Goal: Transaction & Acquisition: Purchase product/service

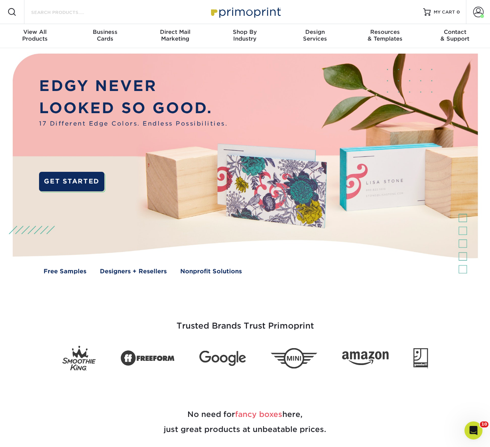
click at [83, 12] on input "Search Products" at bounding box center [66, 12] width 73 height 9
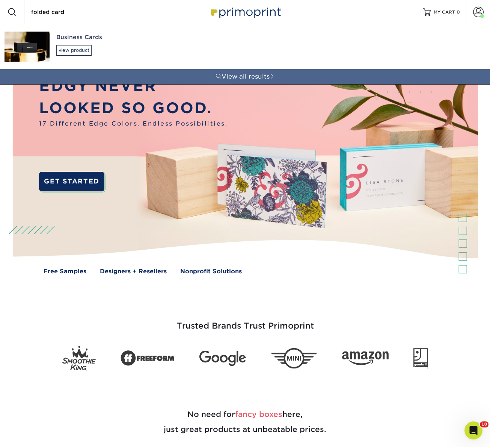
type input "folded card"
click at [36, 40] on img at bounding box center [27, 47] width 45 height 30
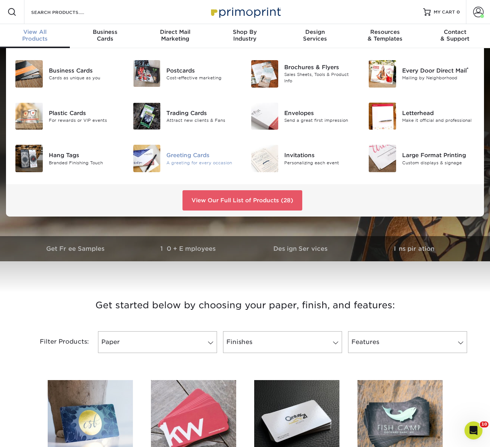
click at [151, 148] on img at bounding box center [146, 158] width 27 height 27
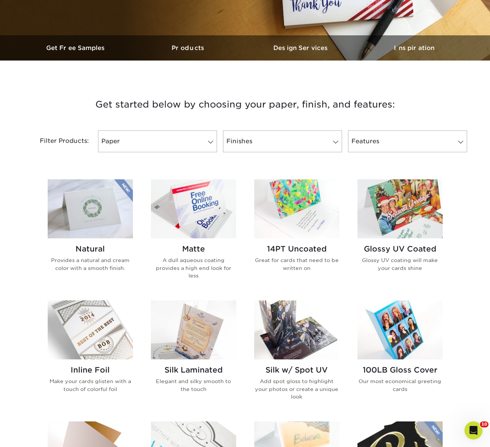
scroll to position [204, 0]
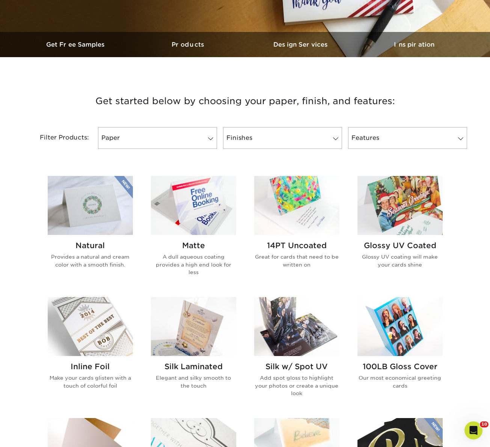
click at [191, 202] on img at bounding box center [193, 205] width 85 height 59
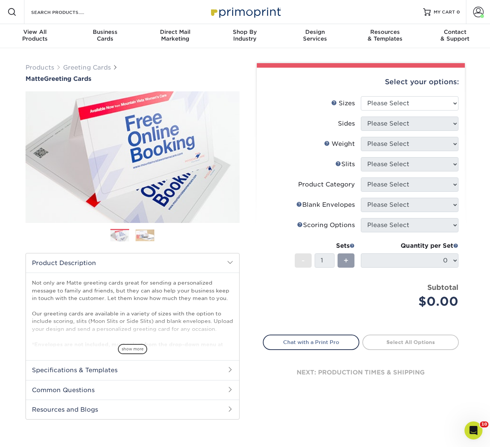
click at [139, 236] on img at bounding box center [145, 235] width 19 height 12
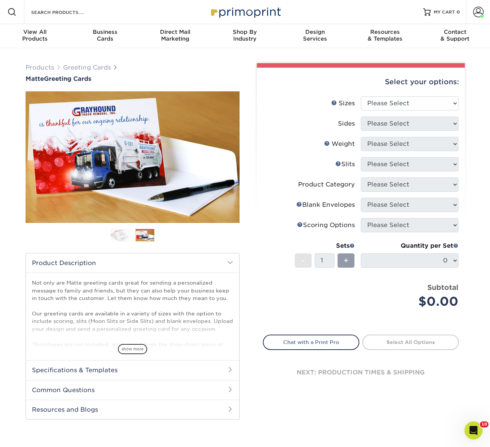
scroll to position [2, 0]
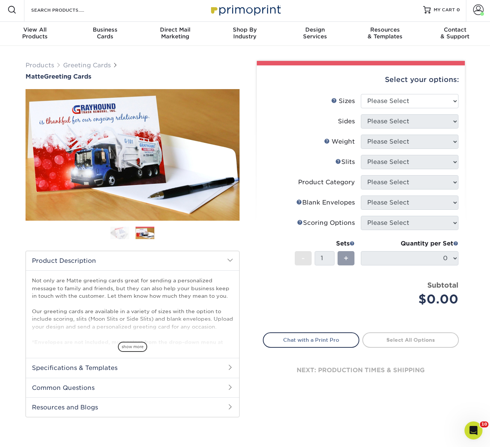
click at [237, 65] on div "Products Greeting Cards Matte Greeting Cards" at bounding box center [133, 70] width 214 height 19
drag, startPoint x: 15, startPoint y: 77, endPoint x: 94, endPoint y: 76, distance: 78.5
click at [94, 76] on div "Products Greeting Cards Matte Greeting Cards Previous Next show more /" at bounding box center [245, 246] width 490 height 401
copy h1 "Matte Greeting Cards"
click at [398, 100] on select "Please Select 4.25" x 11" 5.5" x 8.5" 6" x 9" 6" x 12" 7" x 10" 8.5" x 11"" at bounding box center [410, 101] width 98 height 14
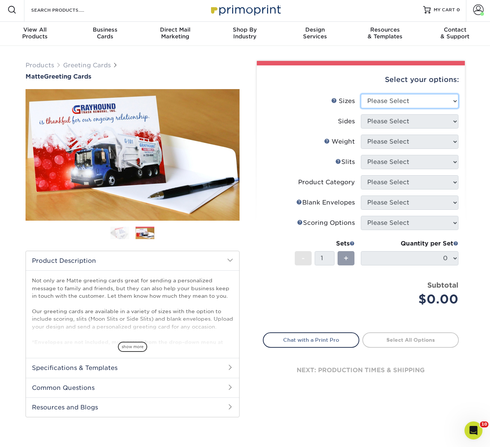
select select "7.00x10.00"
click at [361, 94] on select "Please Select 4.25" x 11" 5.5" x 8.5" 6" x 9" 6" x 12" 7" x 10" 8.5" x 11"" at bounding box center [410, 101] width 98 height 14
click at [387, 121] on select "Please Select Print Both Sides Print Front Only" at bounding box center [410, 121] width 98 height 14
select select "13abbda7-1d64-4f25-8bb2-c179b224825d"
click at [361, 114] on select "Please Select Print Both Sides Print Front Only" at bounding box center [410, 121] width 98 height 14
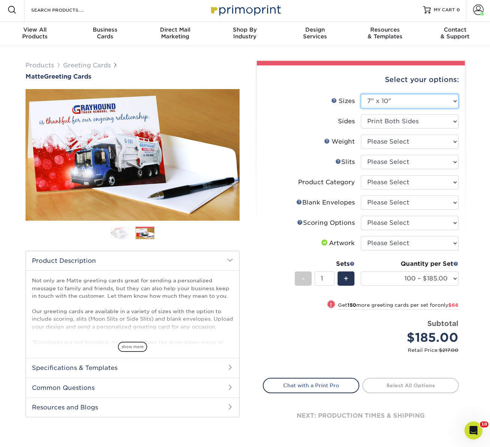
click at [382, 105] on select "Please Select 4.25" x 11" 5.5" x 8.5" 6" x 9" 6" x 12" 7" x 10" 8.5" x 11"" at bounding box center [410, 101] width 98 height 14
click at [379, 144] on select "Please Select 14PT" at bounding box center [410, 142] width 98 height 14
select select "14PT"
click at [361, 135] on select "Please Select 14PT" at bounding box center [410, 142] width 98 height 14
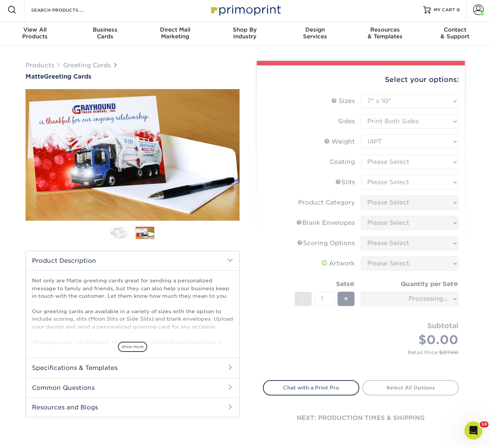
click at [373, 162] on form "Sizes Help Sizes Please Select 4.25" x 11" 5.5" x 8.5" 6" x 9" 6" x 12" 7" x 10…" at bounding box center [361, 232] width 196 height 277
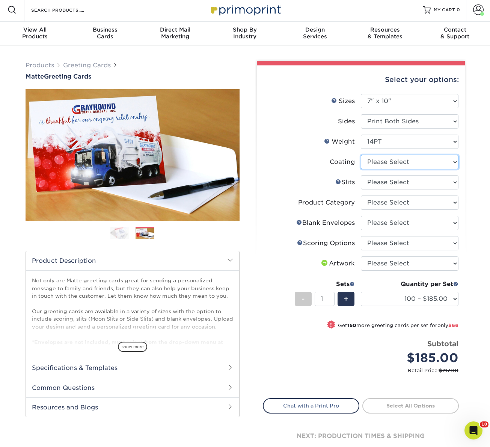
click at [374, 162] on select at bounding box center [410, 162] width 98 height 14
select select "121bb7b5-3b4d-429f-bd8d-bbf80e953313"
click at [361, 155] on select at bounding box center [410, 162] width 98 height 14
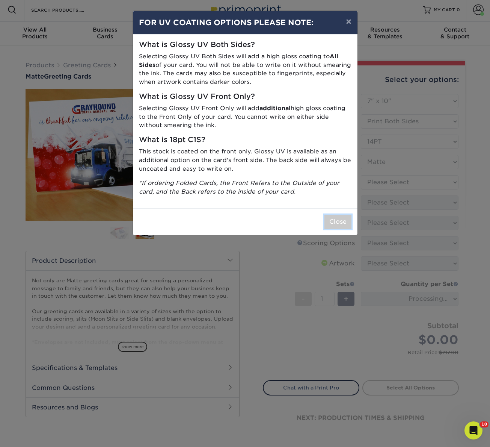
drag, startPoint x: 336, startPoint y: 220, endPoint x: 340, endPoint y: 219, distance: 4.3
click at [336, 219] on button "Close" at bounding box center [338, 222] width 27 height 14
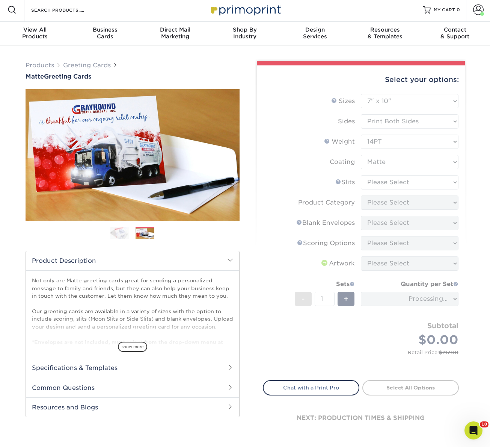
click at [381, 181] on form "Sizes Help Sizes Please Select 4.25" x 11" 5.5" x 8.5" 6" x 9" 6" x 12" 7" x 10…" at bounding box center [361, 232] width 196 height 277
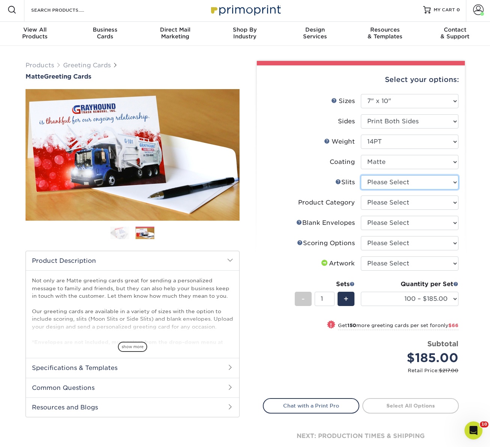
click at [381, 181] on select "Please Select Moon Slits Bottom Panel Moon Slits Right Panel No Gift Card Slits…" at bounding box center [410, 182] width 98 height 14
click at [399, 184] on select "Please Select Moon Slits Bottom Panel Moon Slits Right Panel No Gift Card Slits…" at bounding box center [410, 182] width 98 height 14
select select "c4055f3c-a707-4a99-931b-ce83690041fd"
click at [361, 175] on select "Please Select Moon Slits Bottom Panel Moon Slits Right Panel No Gift Card Slits…" at bounding box center [410, 182] width 98 height 14
click at [390, 204] on select "Please Select Greeting Cards" at bounding box center [410, 202] width 98 height 14
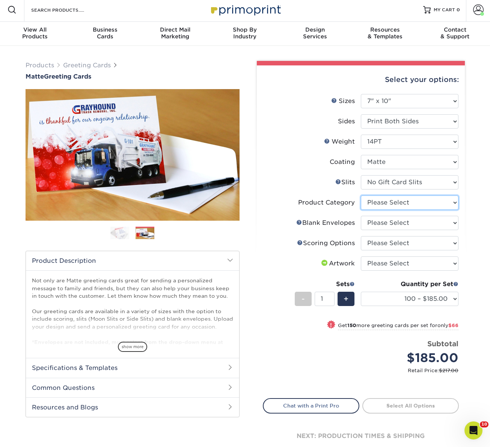
select select "b7f8198f-f281-4438-a52e-cd7a5c5c0cfc"
click at [361, 195] on select "Please Select Greeting Cards" at bounding box center [410, 202] width 98 height 14
click at [389, 223] on select "Please Select No Blank Envelopes Yes 100 Envelopes A7 Yes 250 Envelopes A7 Yes …" at bounding box center [410, 223] width 98 height 14
select select "9f137334-7cf0-4a73-8a74-a4df662606ea"
click at [361, 216] on select "Please Select No Blank Envelopes Yes 100 Envelopes A7 Yes 250 Envelopes A7 Yes …" at bounding box center [410, 223] width 98 height 14
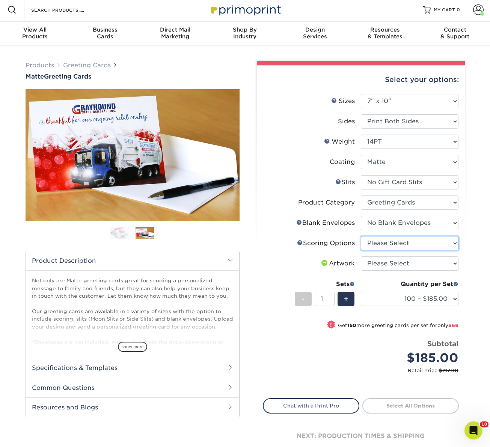
click at [387, 237] on select "Please Select Score in Half" at bounding box center [410, 243] width 98 height 14
select select "b23166fa-223a-4016-b2d3-d3438452c7d9"
click at [361, 236] on select "Please Select Score in Half" at bounding box center [410, 243] width 98 height 14
click at [380, 266] on select "Please Select I will upload files I need a design - $75" at bounding box center [410, 263] width 98 height 14
select select "upload"
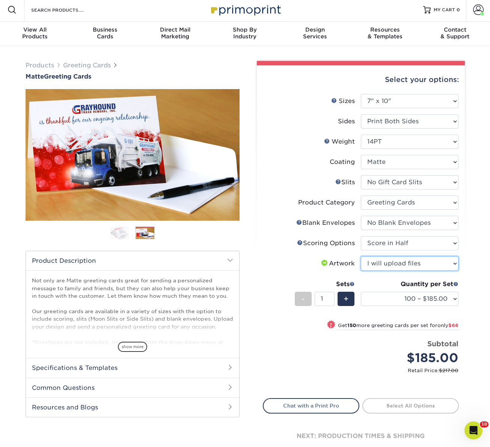
click at [361, 256] on select "Please Select I will upload files I need a design - $75" at bounding box center [410, 263] width 98 height 14
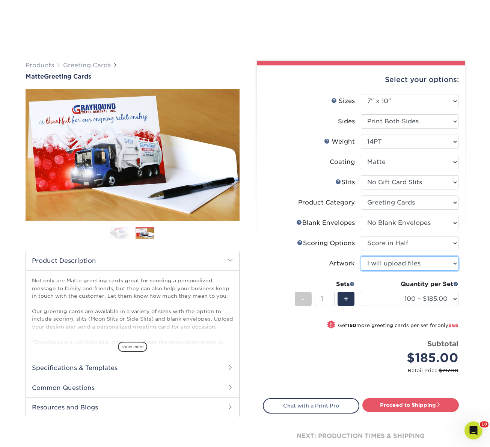
scroll to position [130, 0]
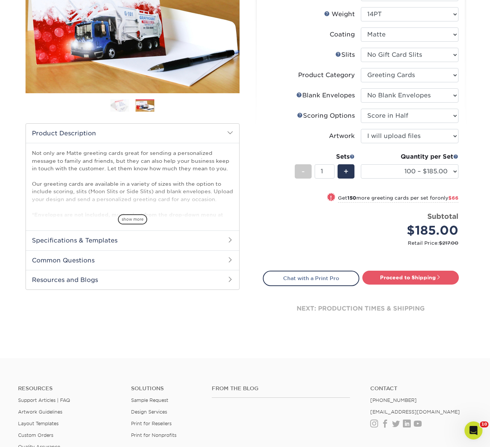
click at [130, 239] on h2 "Specifications & Templates" at bounding box center [132, 240] width 213 height 20
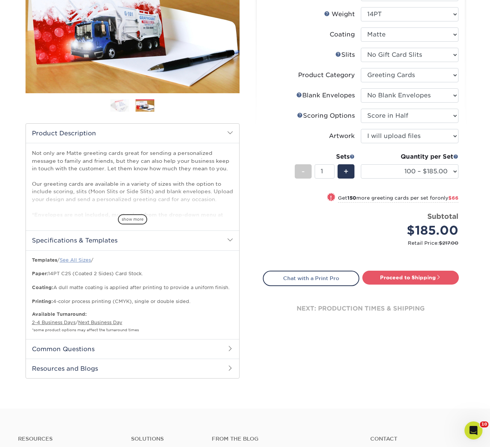
click at [74, 260] on link "See All Sizes" at bounding box center [75, 260] width 31 height 6
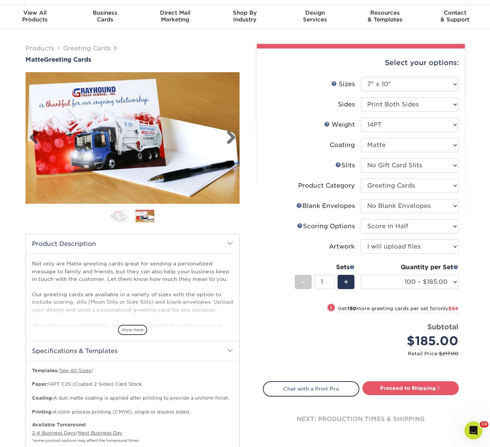
scroll to position [0, 0]
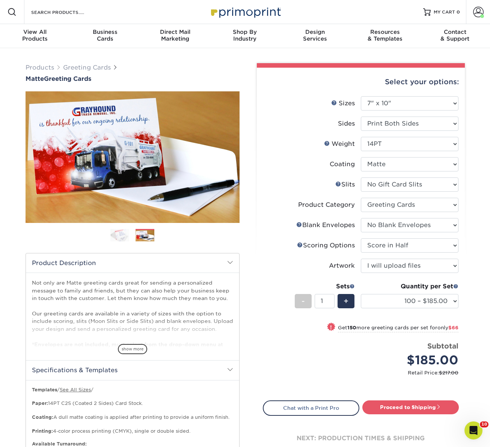
click at [115, 234] on img at bounding box center [119, 234] width 19 height 13
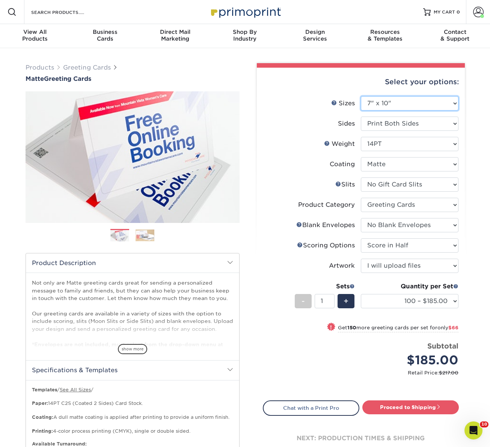
click at [398, 101] on select "Please Select 4.25" x 11" 5.5" x 8.5" 6" x 9" 6" x 12" 7" x 10" 8.5" x 11"" at bounding box center [410, 103] width 98 height 14
click at [401, 304] on select "100 – $185.00 250 – $251.00 500 – $280.00 1000 – $346.00 2500 – $570.00 5000 – …" at bounding box center [410, 301] width 98 height 14
click at [361, 294] on select "100 – $185.00 250 – $251.00 500 – $280.00 1000 – $346.00 2500 – $570.00 5000 – …" at bounding box center [410, 301] width 98 height 14
click at [404, 300] on select "100 – $185.00 250 – $251.00 500 – $280.00 1000 – $346.00 2500 – $570.00 5000 – …" at bounding box center [410, 301] width 98 height 14
click at [361, 294] on select "100 – $185.00 250 – $251.00 500 – $280.00 1000 – $346.00 2500 – $570.00 5000 – …" at bounding box center [410, 301] width 98 height 14
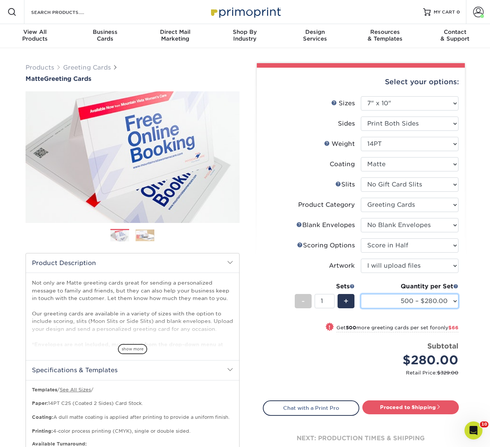
click at [416, 299] on select "100 – $185.00 250 – $251.00 500 – $280.00 1000 – $346.00 2500 – $570.00 5000 – …" at bounding box center [410, 301] width 98 height 14
click at [361, 294] on select "100 – $185.00 250 – $251.00 500 – $280.00 1000 – $346.00 2500 – $570.00 5000 – …" at bounding box center [410, 301] width 98 height 14
click at [417, 310] on div "Quantity per Set 100 – $185.00 250 – $251.00 500 – $280.00 1000 – $346.00 2500 …" at bounding box center [410, 299] width 98 height 35
click at [409, 305] on select "100 – $185.00 250 – $251.00 500 – $280.00 1000 – $346.00 2500 – $570.00 5000 – …" at bounding box center [410, 301] width 98 height 14
select select "500 – $280.00"
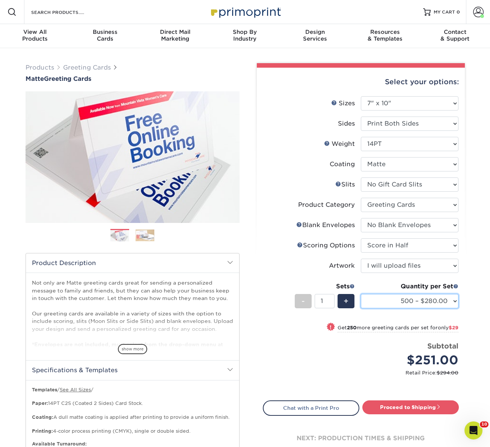
click at [361, 294] on select "100 – $185.00 250 – $251.00 500 – $280.00 1000 – $346.00 2500 – $570.00 5000 – …" at bounding box center [410, 301] width 98 height 14
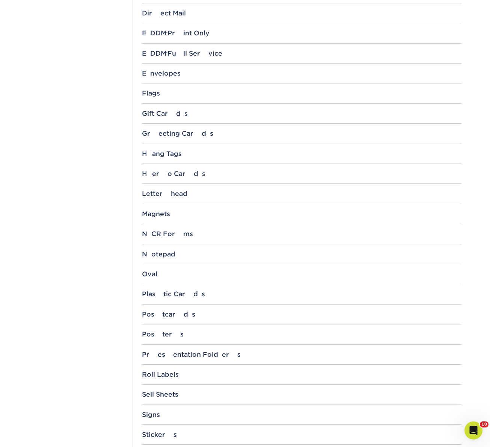
scroll to position [505, 0]
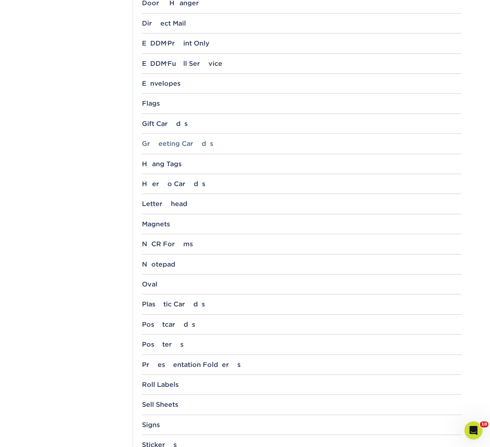
click at [161, 144] on div "Greeting Cards" at bounding box center [302, 144] width 320 height 8
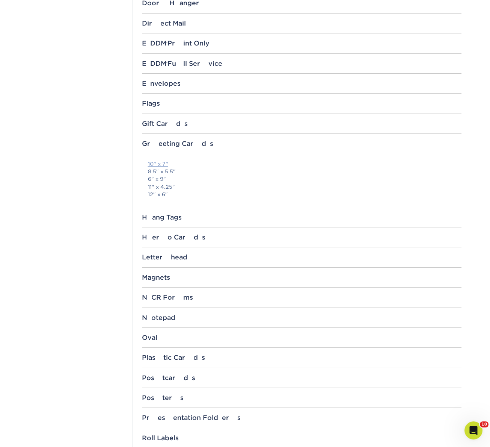
click at [156, 163] on link "10" x 7"" at bounding box center [158, 164] width 20 height 6
